Goal: Transaction & Acquisition: Purchase product/service

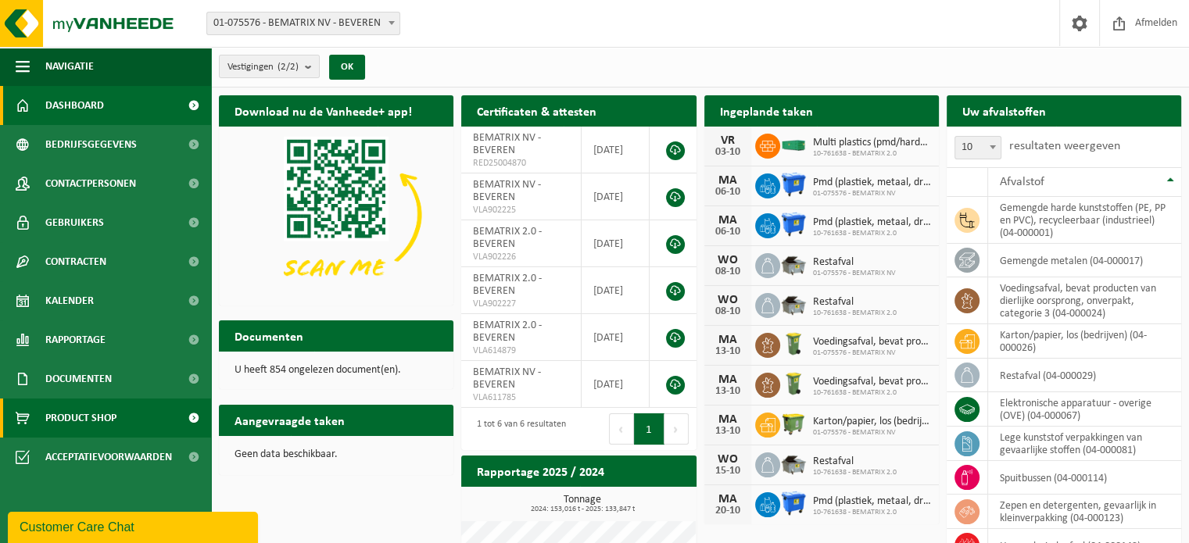
click at [75, 426] on span "Product Shop" at bounding box center [80, 418] width 71 height 39
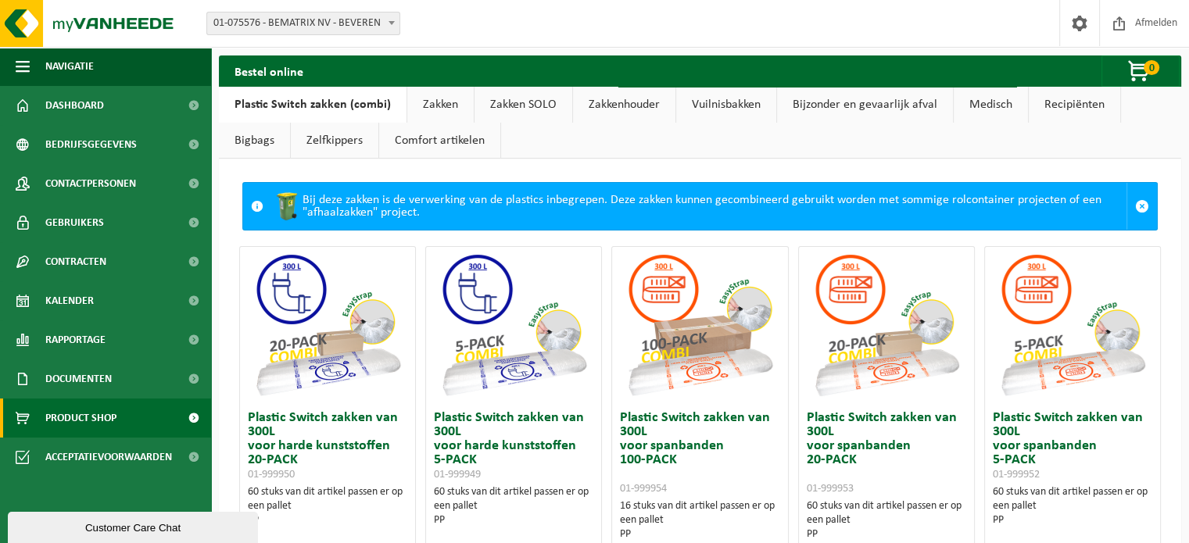
click at [425, 134] on link "Comfort artikelen" at bounding box center [439, 141] width 121 height 36
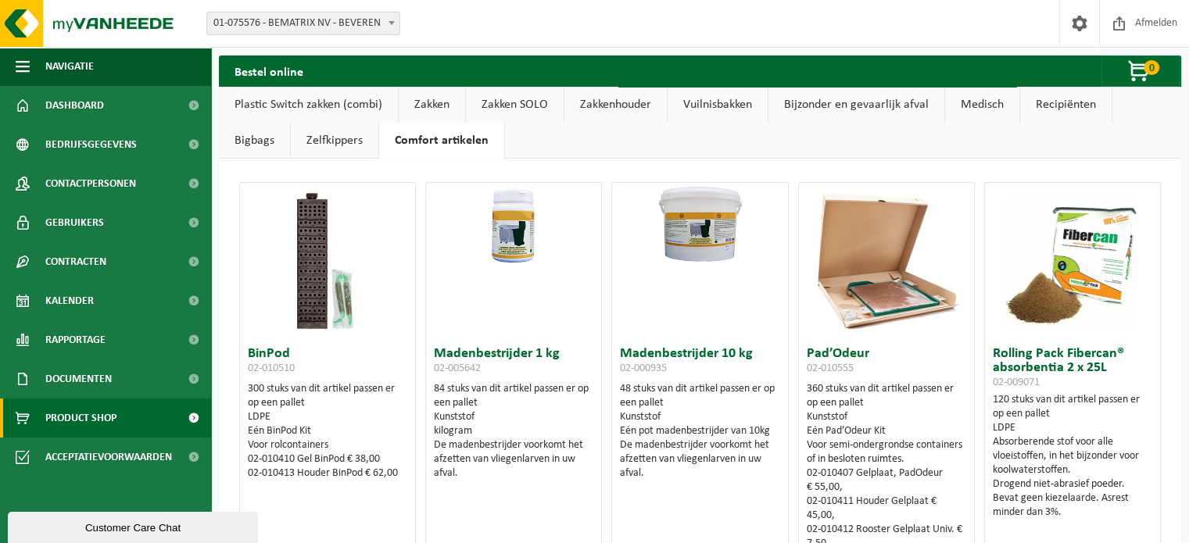
click at [1087, 104] on link "Recipiënten" at bounding box center [1065, 105] width 91 height 36
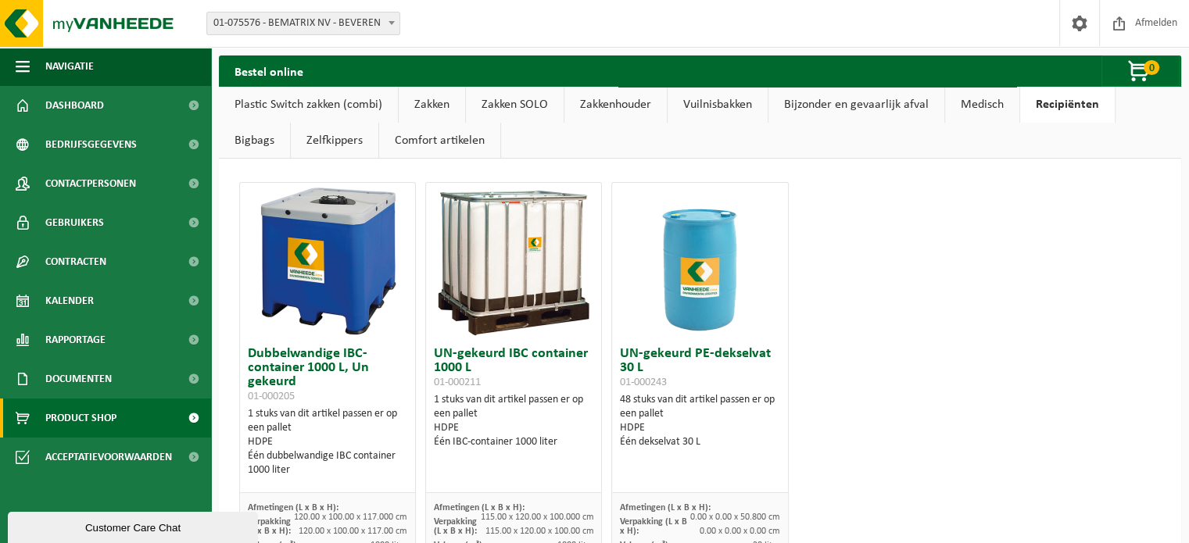
click at [752, 106] on link "Vuilnisbakken" at bounding box center [717, 105] width 100 height 36
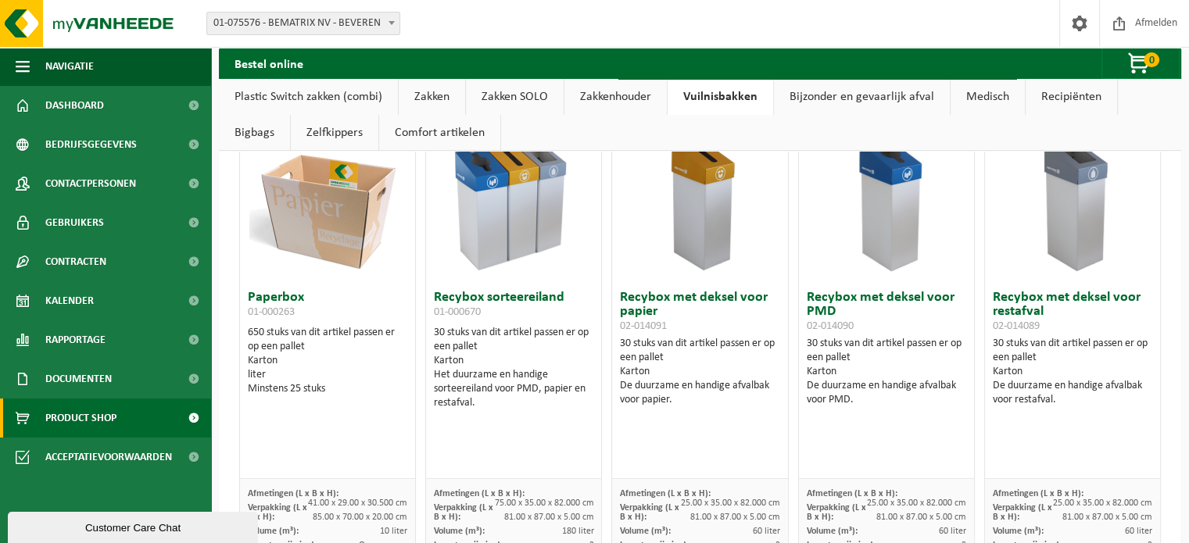
scroll to position [625, 0]
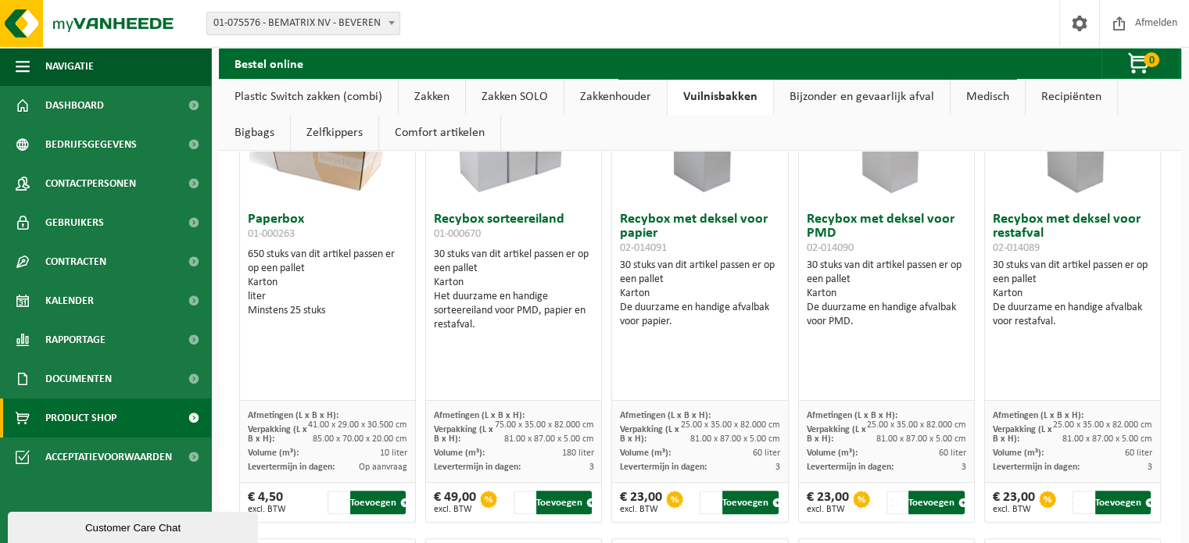
drag, startPoint x: 329, startPoint y: 307, endPoint x: 271, endPoint y: 300, distance: 58.3
click at [271, 300] on div "650 stuks van dit artikel passen er op een pallet Karton liter Minstens 25 stuks" at bounding box center [327, 283] width 159 height 70
click at [343, 306] on div "Minstens 25 stuks" at bounding box center [327, 311] width 159 height 14
click at [290, 241] on h3 "Paperbox 01-000263" at bounding box center [327, 228] width 159 height 31
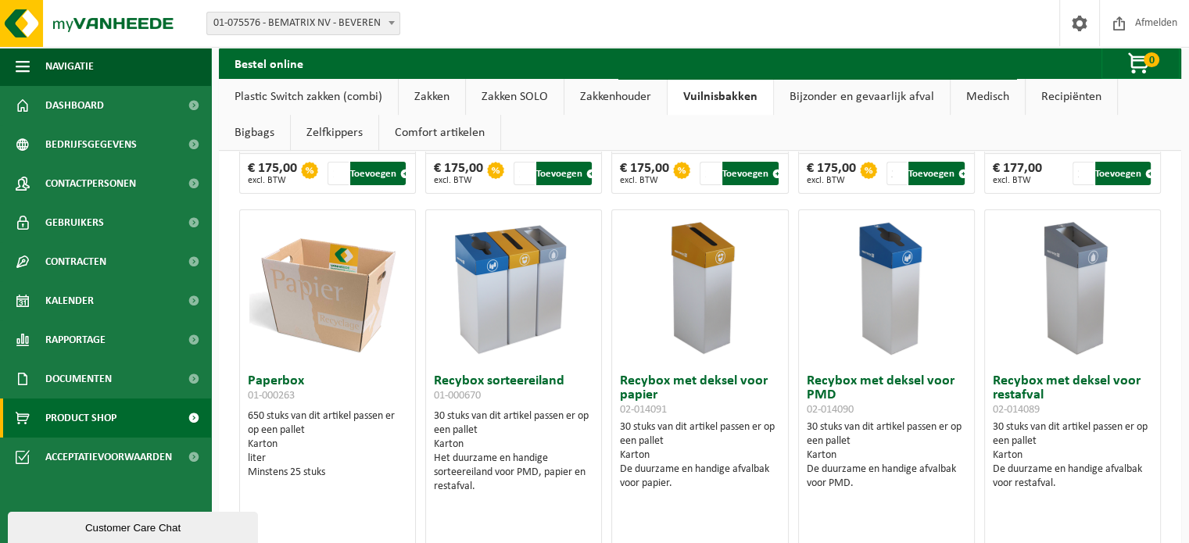
scroll to position [0, 0]
